Goal: Check status: Check status

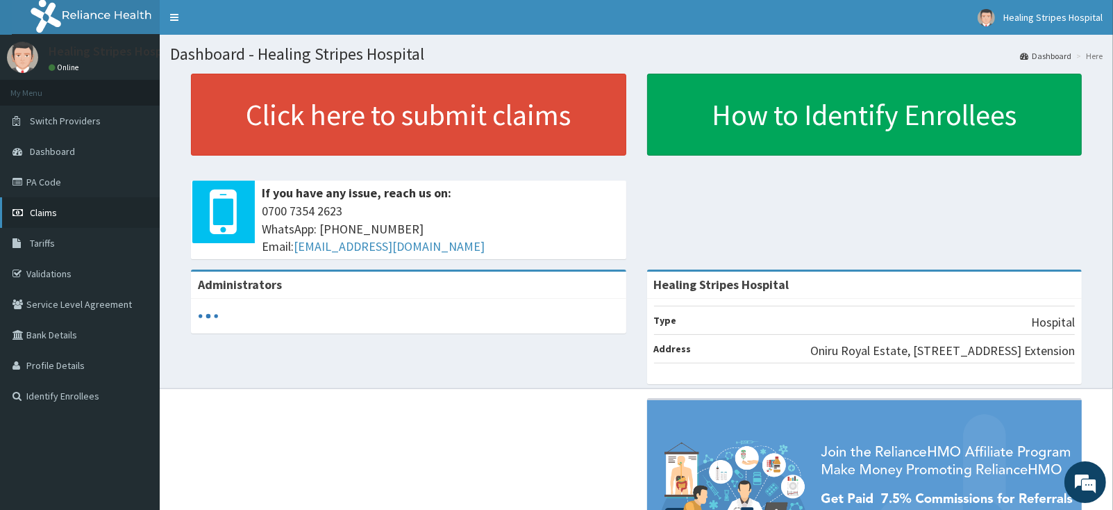
click at [38, 213] on span "Claims" at bounding box center [43, 212] width 27 height 12
click at [40, 218] on link "Claims" at bounding box center [80, 212] width 160 height 31
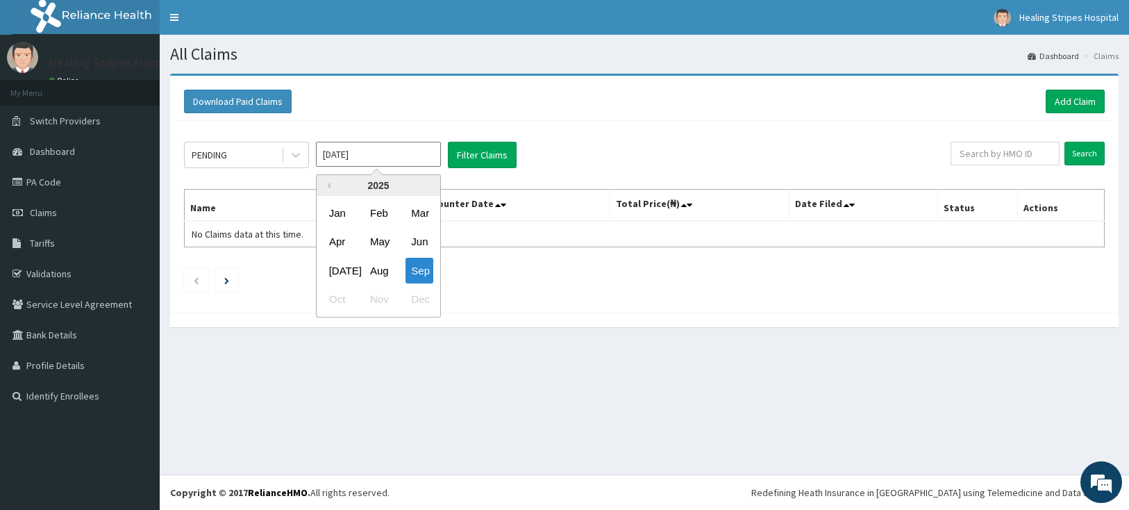
click at [427, 154] on input "[DATE]" at bounding box center [378, 154] width 125 height 25
drag, startPoint x: 338, startPoint y: 266, endPoint x: 307, endPoint y: 233, distance: 45.7
click at [337, 266] on div "[DATE]" at bounding box center [338, 271] width 28 height 26
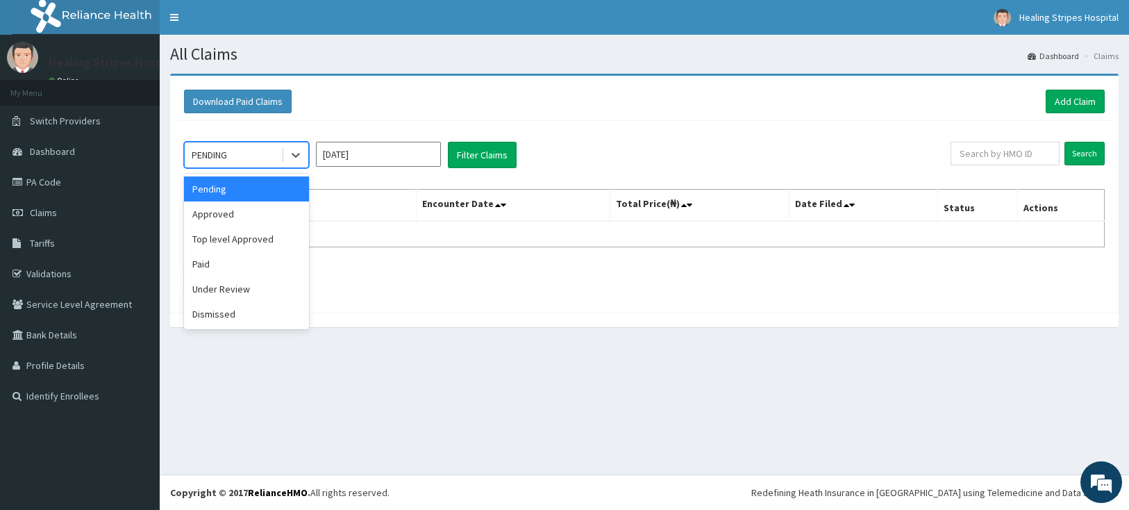
click at [240, 154] on div "PENDING" at bounding box center [233, 155] width 96 height 22
click at [203, 264] on div "Paid" at bounding box center [246, 263] width 125 height 25
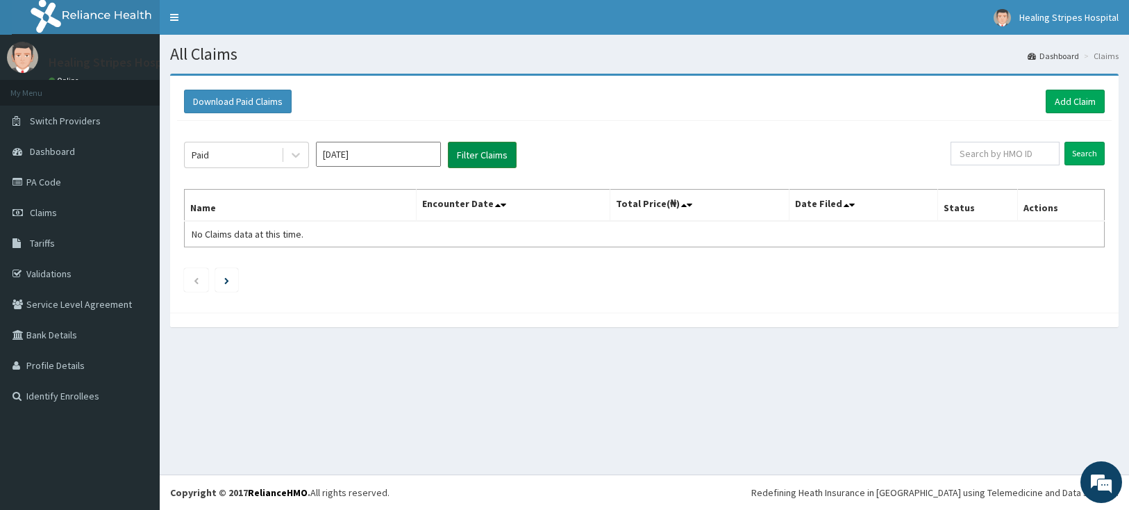
click at [485, 156] on button "Filter Claims" at bounding box center [482, 155] width 69 height 26
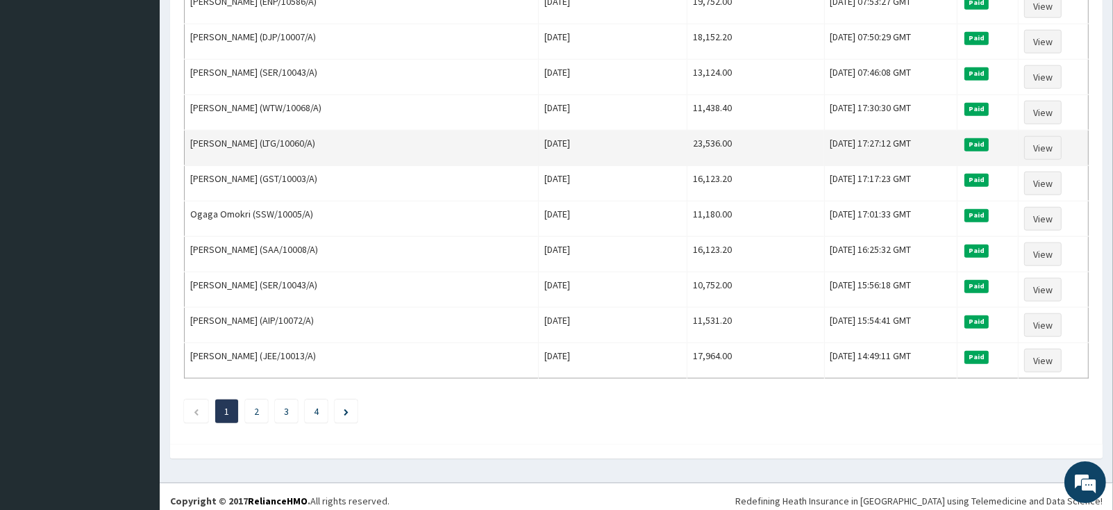
scroll to position [1642, 0]
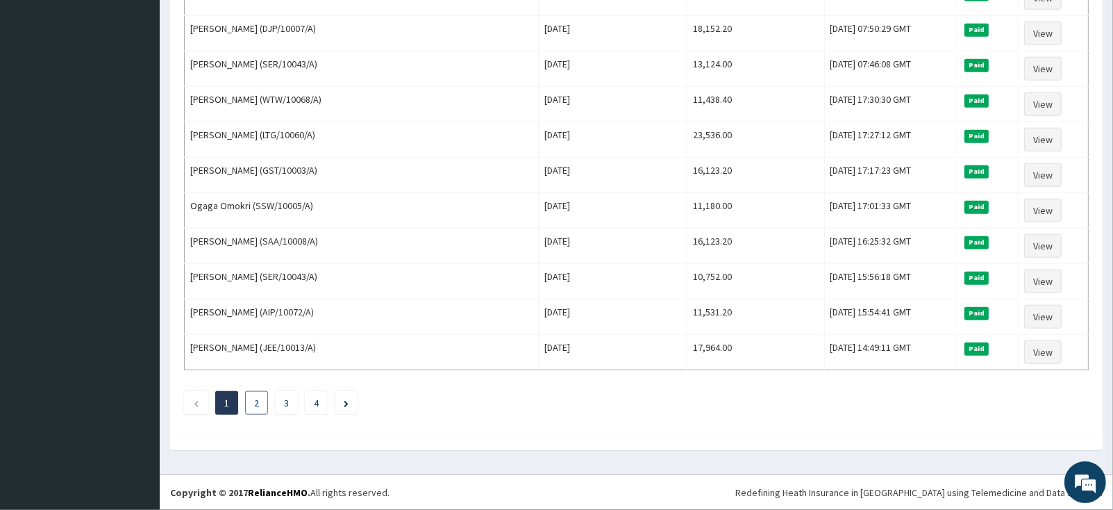
click at [262, 401] on li "2" at bounding box center [256, 403] width 23 height 24
click at [255, 401] on link "2" at bounding box center [256, 402] width 5 height 12
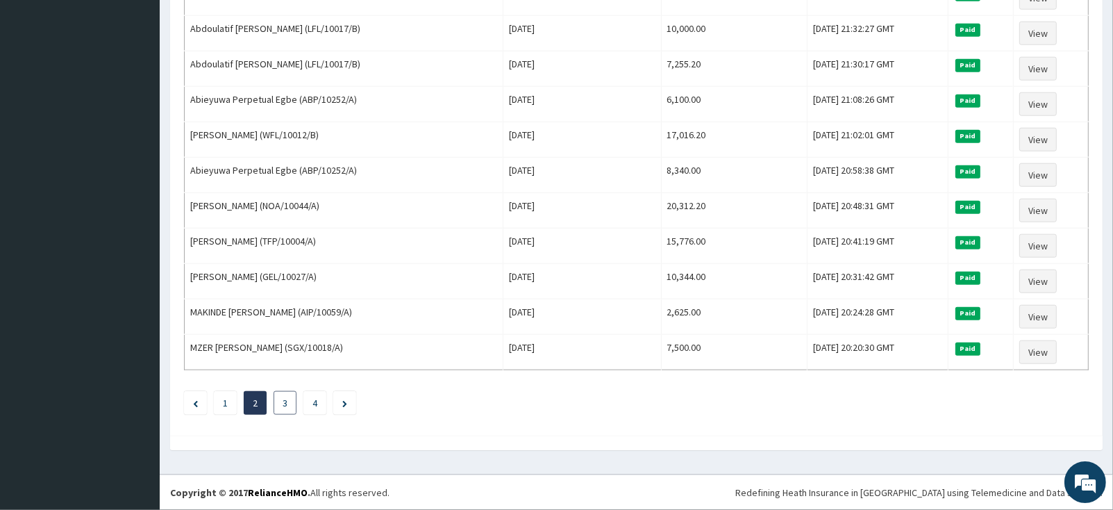
click at [285, 398] on link "3" at bounding box center [285, 402] width 5 height 12
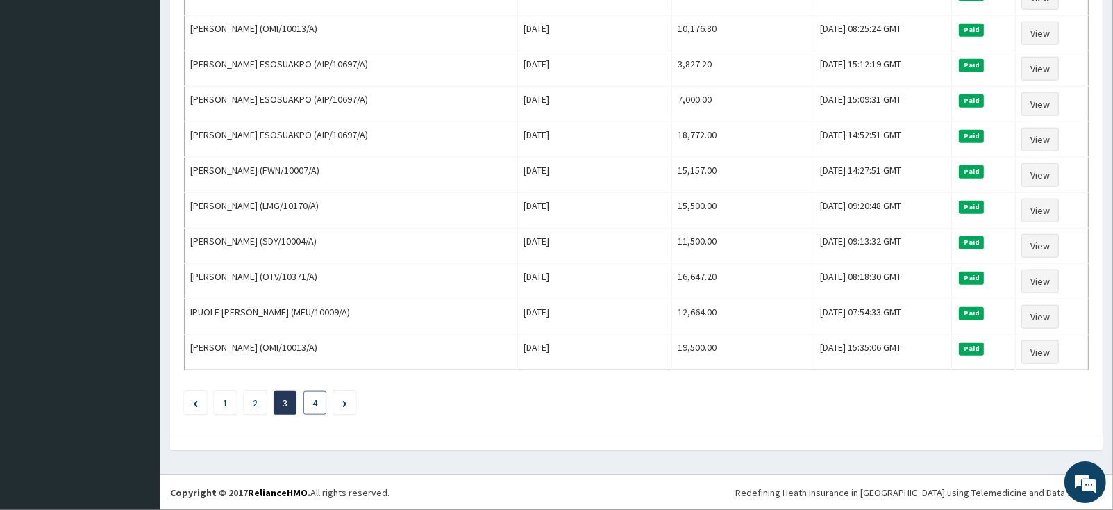
click at [315, 401] on link "4" at bounding box center [314, 402] width 5 height 12
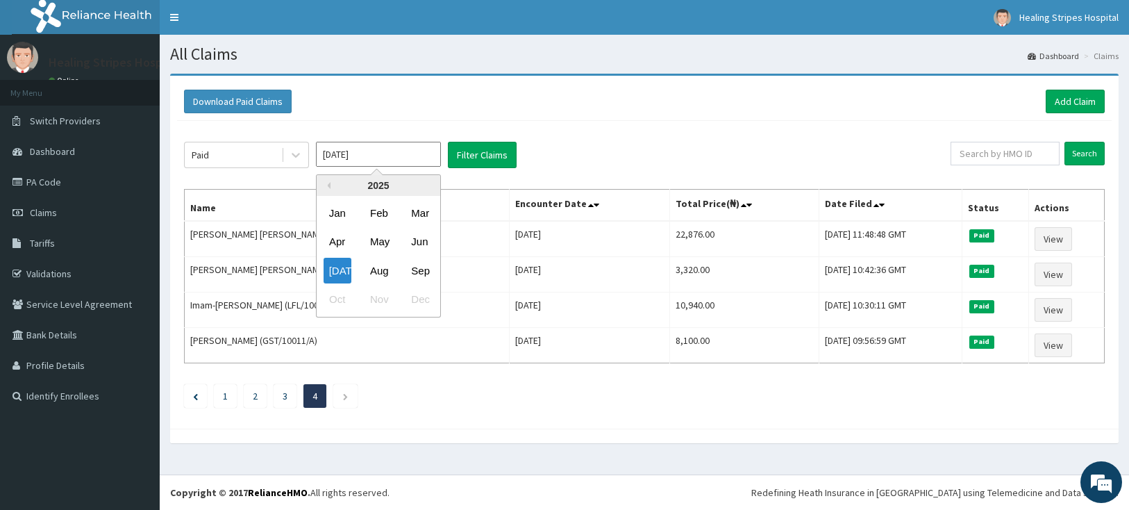
click at [415, 163] on input "[DATE]" at bounding box center [378, 154] width 125 height 25
click at [378, 272] on div "Aug" at bounding box center [378, 271] width 28 height 26
type input "[DATE]"
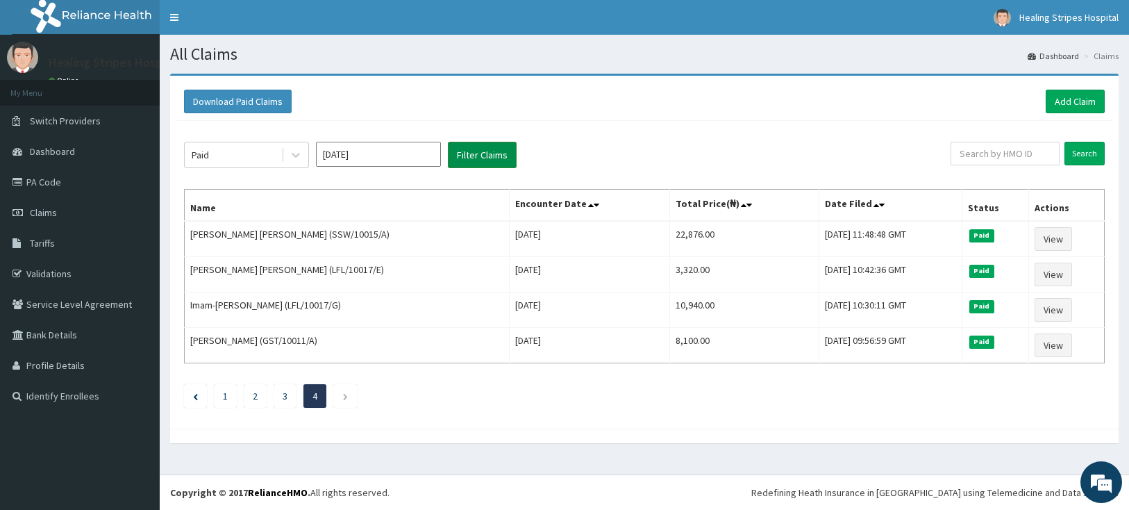
click at [476, 153] on button "Filter Claims" at bounding box center [482, 155] width 69 height 26
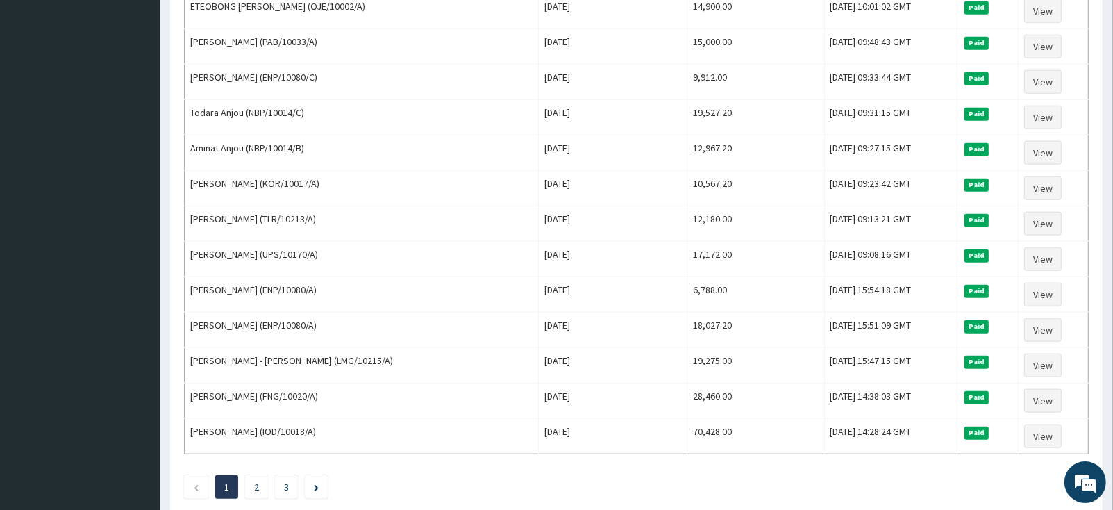
scroll to position [1562, 0]
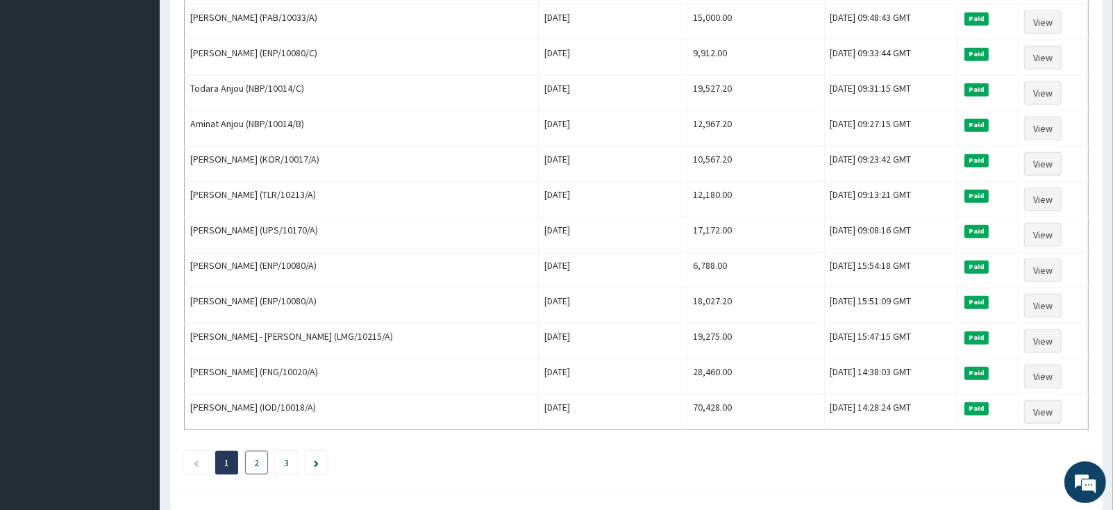
click at [256, 469] on link "2" at bounding box center [256, 462] width 5 height 12
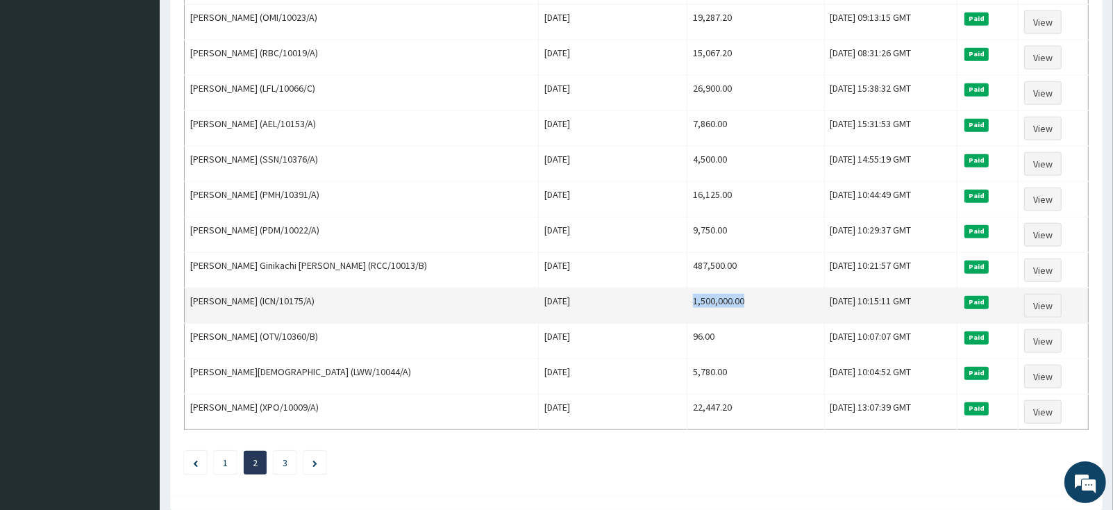
drag, startPoint x: 639, startPoint y: 317, endPoint x: 697, endPoint y: 321, distance: 57.8
click at [697, 321] on td "1,500,000.00" at bounding box center [755, 305] width 137 height 35
copy td "1,500,000.00"
drag, startPoint x: 192, startPoint y: 321, endPoint x: 339, endPoint y: 326, distance: 146.6
click at [339, 324] on td "[PERSON_NAME] (ICN/10175/A)" at bounding box center [362, 305] width 354 height 35
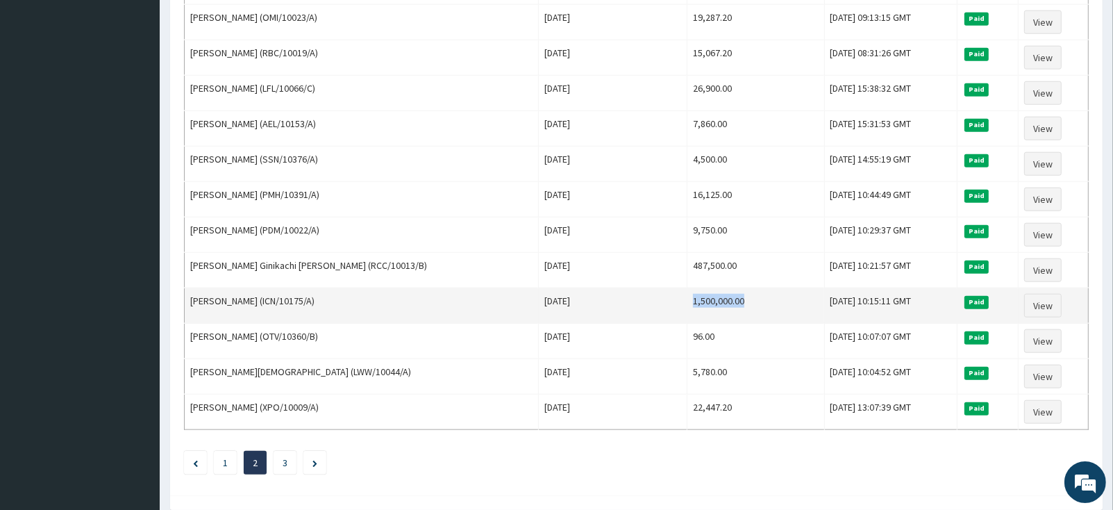
copy td "[PERSON_NAME] (ICN/10175/A)"
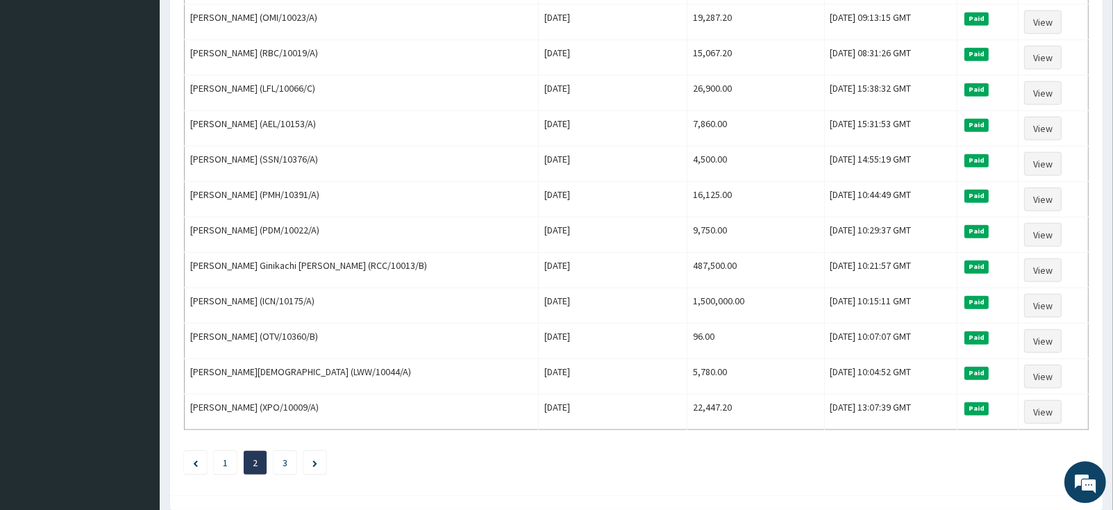
drag, startPoint x: 287, startPoint y: 482, endPoint x: 353, endPoint y: 471, distance: 67.0
click at [287, 469] on link "3" at bounding box center [285, 462] width 5 height 12
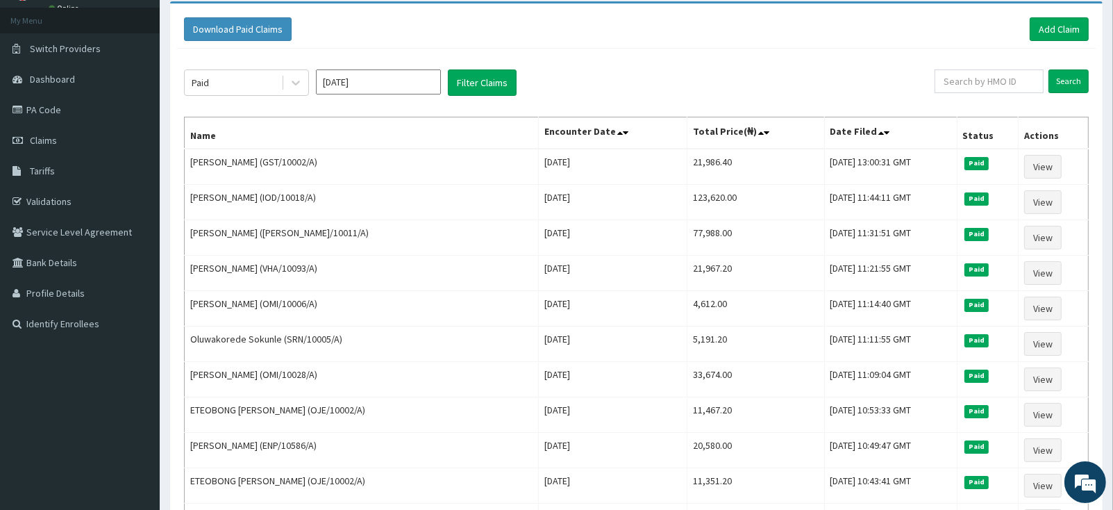
scroll to position [0, 0]
